Goal: Task Accomplishment & Management: Manage account settings

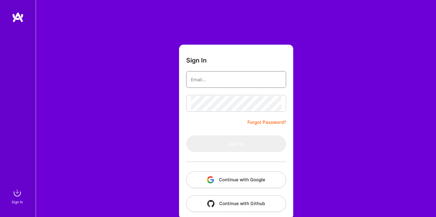
type input "[EMAIL_ADDRESS][DOMAIN_NAME]"
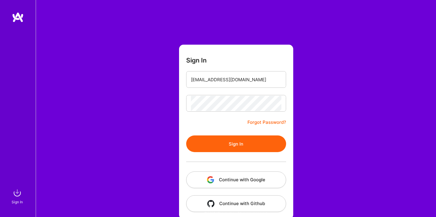
click at [231, 143] on button "Sign In" at bounding box center [236, 143] width 100 height 17
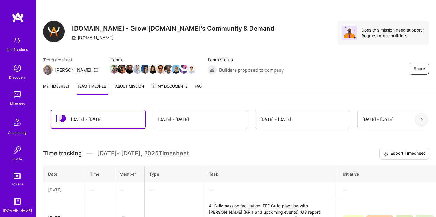
click at [55, 89] on link "My timesheet" at bounding box center [56, 89] width 27 height 12
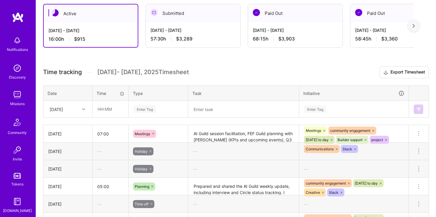
scroll to position [106, 0]
click at [77, 112] on div "[DATE]" at bounding box center [63, 109] width 33 height 10
click at [82, 106] on div at bounding box center [84, 109] width 9 height 8
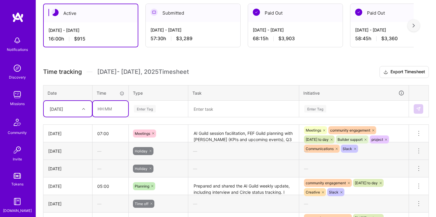
click at [100, 107] on input "text" at bounding box center [110, 109] width 35 height 16
type input "06:00"
click at [149, 105] on div "Enter Tag" at bounding box center [145, 108] width 22 height 9
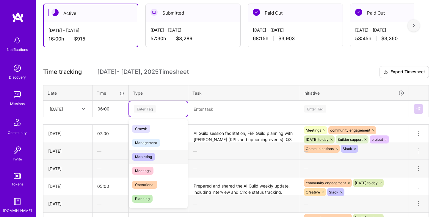
scroll to position [58, 0]
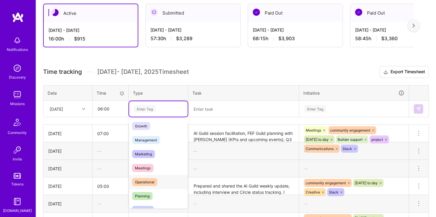
click at [153, 178] on span "Operational" at bounding box center [144, 182] width 25 height 8
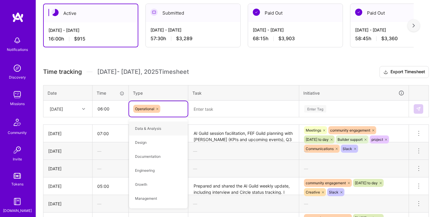
click at [206, 110] on textarea at bounding box center [244, 108] width 110 height 15
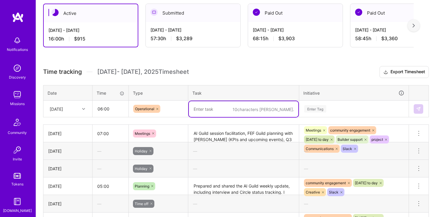
paste textarea "Guild operations and communications throughout the day, including: sending eval…"
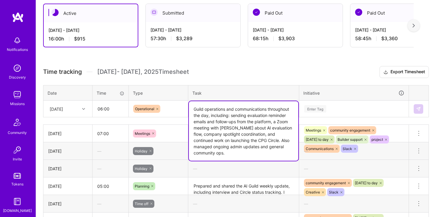
type textarea "Guild operations and communications throughout the day, including: sending eval…"
click at [320, 108] on div "Enter Tag" at bounding box center [354, 108] width 109 height 15
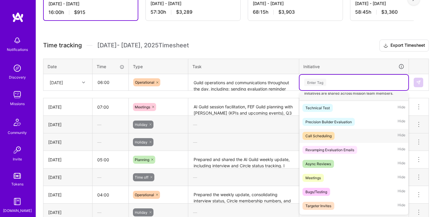
scroll to position [9, 0]
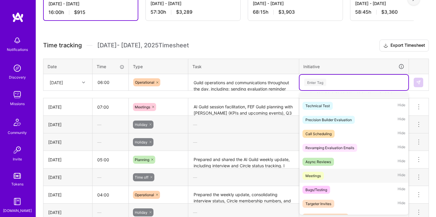
click at [316, 175] on div "Meetings" at bounding box center [313, 176] width 15 height 6
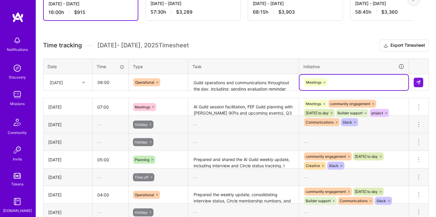
click at [352, 81] on div "Meetings" at bounding box center [354, 82] width 101 height 9
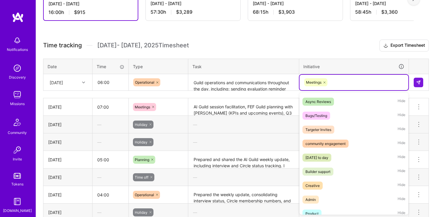
scroll to position [73, 0]
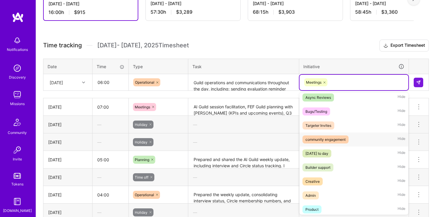
click at [344, 143] on span "community engagement" at bounding box center [326, 139] width 46 height 8
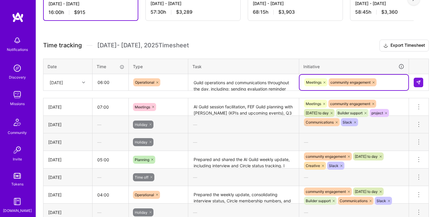
click at [385, 82] on div "Meetings community engagement" at bounding box center [354, 82] width 101 height 9
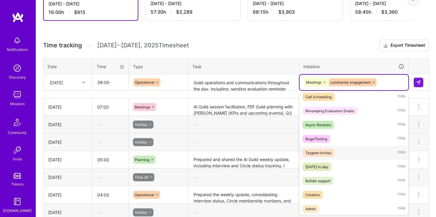
scroll to position [47, 0]
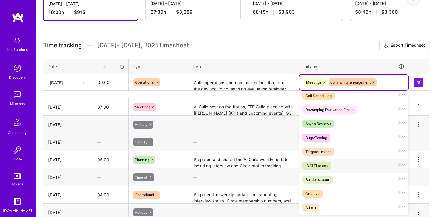
click at [329, 163] on div "[DATE] to day" at bounding box center [317, 165] width 23 height 6
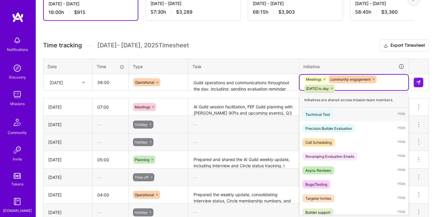
click at [384, 84] on div "Meetings community engagement [DATE] to day" at bounding box center [354, 84] width 101 height 18
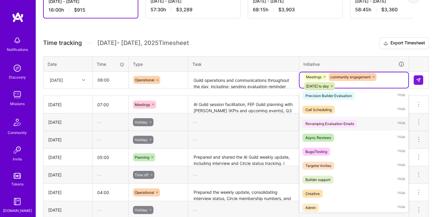
scroll to position [41, 0]
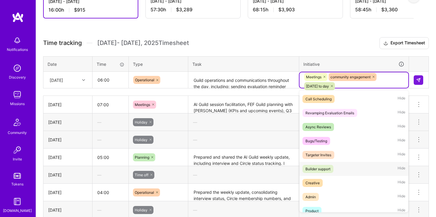
click at [338, 169] on div "Builder support Hide" at bounding box center [354, 169] width 109 height 14
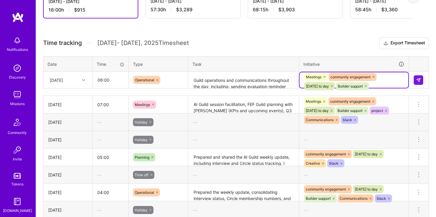
click at [389, 77] on div "Meetings community engagement [DATE] to day Builder support" at bounding box center [354, 81] width 101 height 18
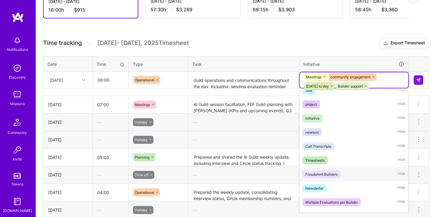
scroll to position [239, 0]
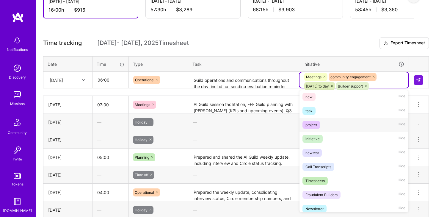
click at [317, 122] on span "project" at bounding box center [312, 125] width 18 height 8
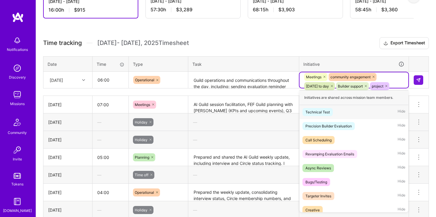
click at [392, 82] on div "Meetings community engagement [DATE] to day Builder support project" at bounding box center [354, 81] width 101 height 18
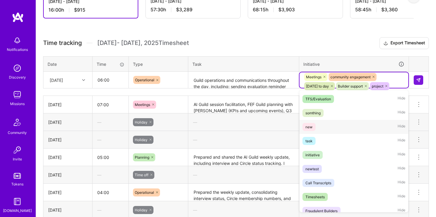
scroll to position [210, 0]
click at [340, 145] on div "task Hide" at bounding box center [354, 140] width 109 height 14
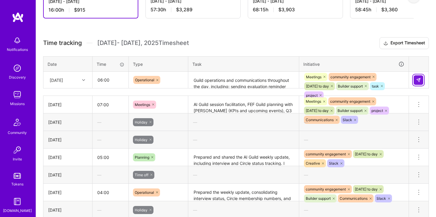
click at [416, 83] on button at bounding box center [419, 80] width 10 height 10
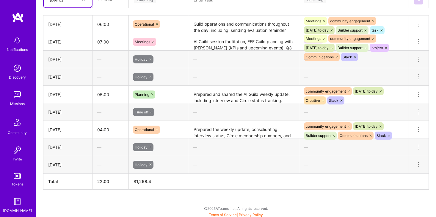
scroll to position [217, 0]
